Goal: Task Accomplishment & Management: Manage account settings

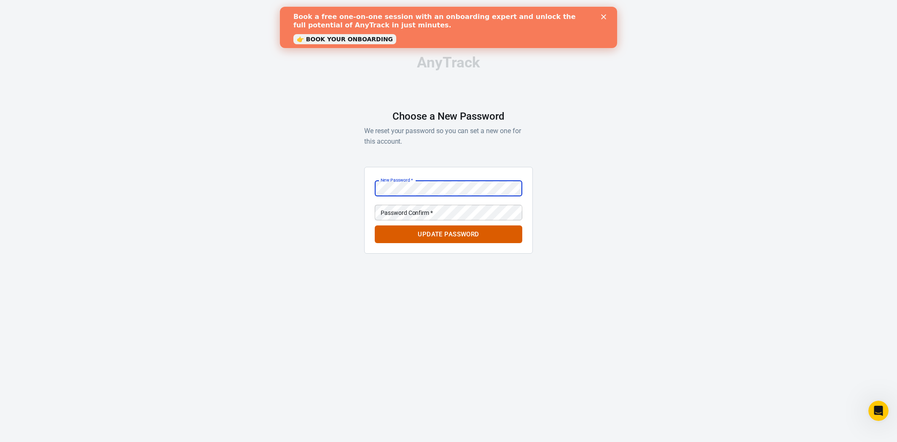
click at [346, 190] on div "AnyTrack Choose a New Password We reset your password so you can set a new one …" at bounding box center [448, 158] width 897 height 316
click at [448, 234] on button "Update Password" at bounding box center [449, 234] width 148 height 18
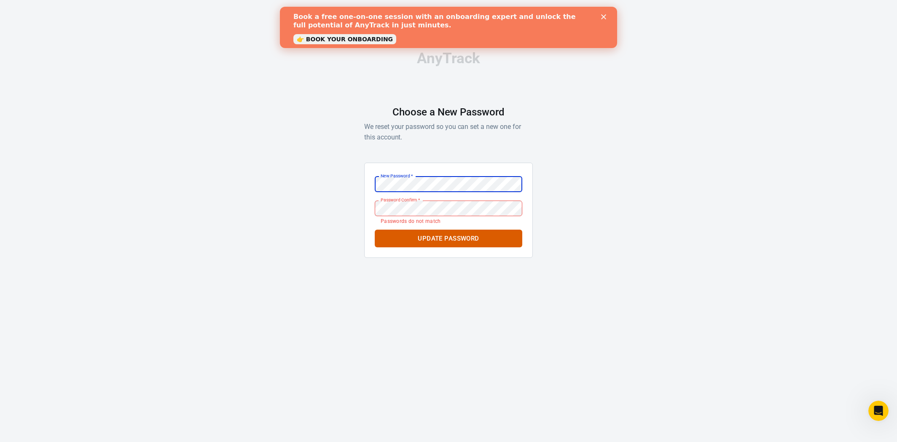
click at [338, 184] on div "AnyTrack Choose a New Password We reset your password so you can set a new one …" at bounding box center [448, 158] width 897 height 316
click at [347, 208] on div "AnyTrack Choose a New Password We reset your password so you can set a new one …" at bounding box center [448, 158] width 897 height 316
click at [407, 239] on button "Update Password" at bounding box center [449, 239] width 148 height 18
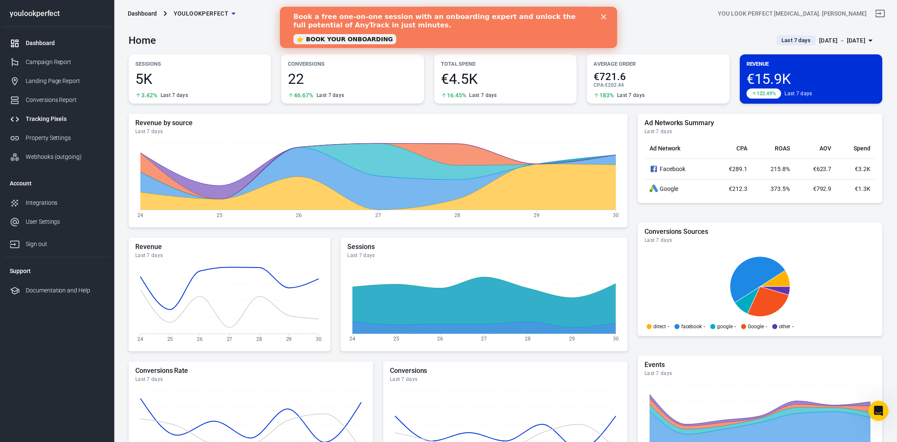
click at [53, 121] on div "Tracking Pixels" at bounding box center [65, 119] width 78 height 9
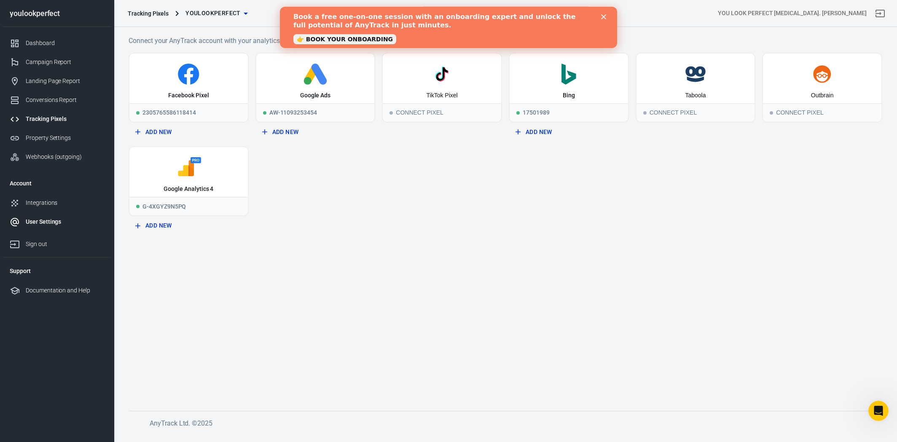
click at [40, 225] on div "User Settings" at bounding box center [65, 221] width 78 height 9
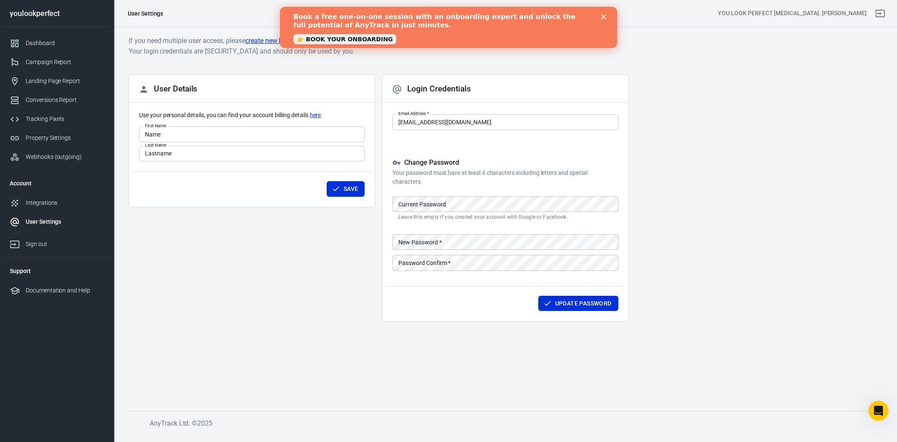
click at [601, 17] on icon "Close" at bounding box center [603, 16] width 5 height 5
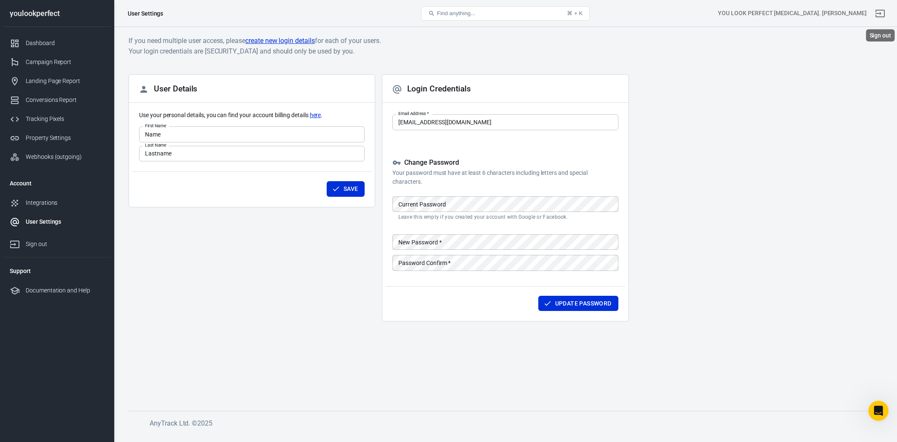
drag, startPoint x: 879, startPoint y: 13, endPoint x: 684, endPoint y: 70, distance: 203.5
click at [879, 13] on icon "Sign out" at bounding box center [880, 13] width 10 height 10
